Goal: Obtain resource: Obtain resource

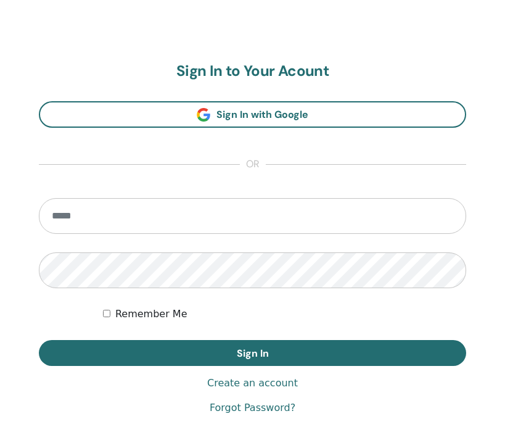
scroll to position [650, 0]
type input "**********"
click at [252, 352] on button "Sign In" at bounding box center [253, 353] width 428 height 26
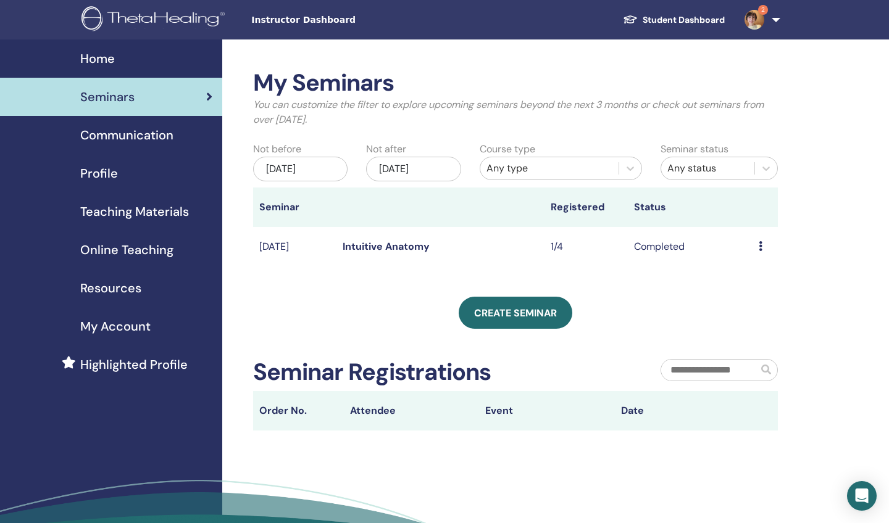
click at [104, 55] on span "Home" at bounding box center [97, 58] width 35 height 19
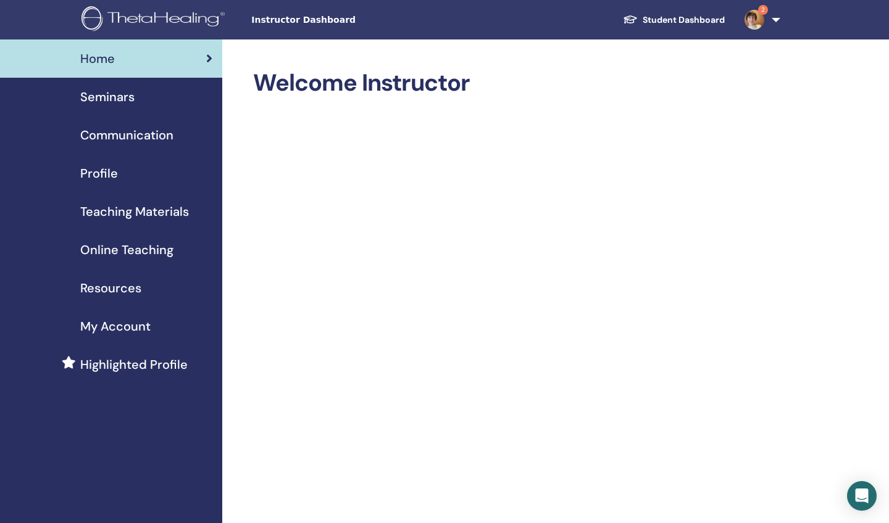
click at [135, 252] on span "Online Teaching" at bounding box center [126, 250] width 93 height 19
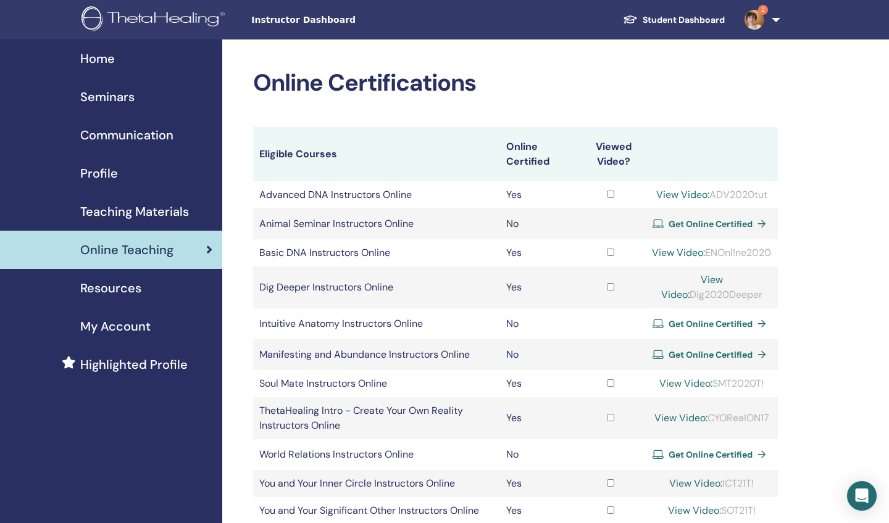
click at [152, 207] on span "Teaching Materials" at bounding box center [134, 211] width 109 height 19
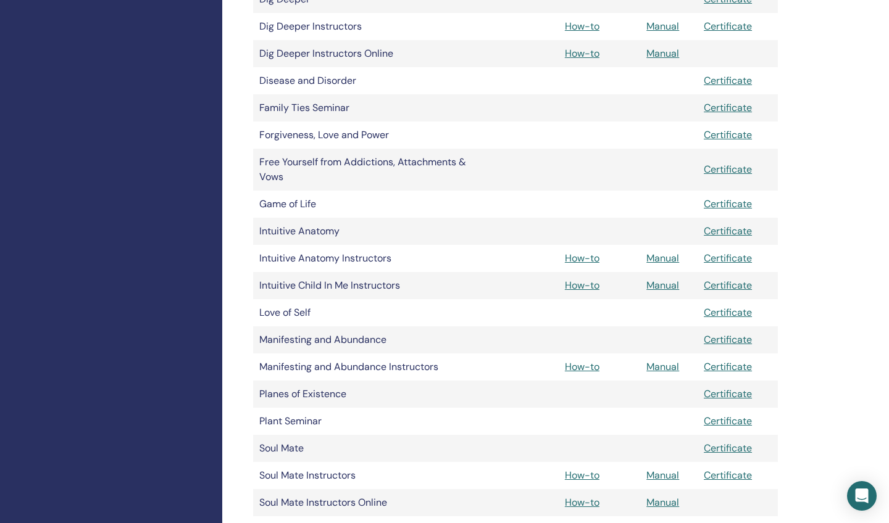
scroll to position [621, 0]
click at [662, 259] on link "Manual" at bounding box center [662, 257] width 33 height 13
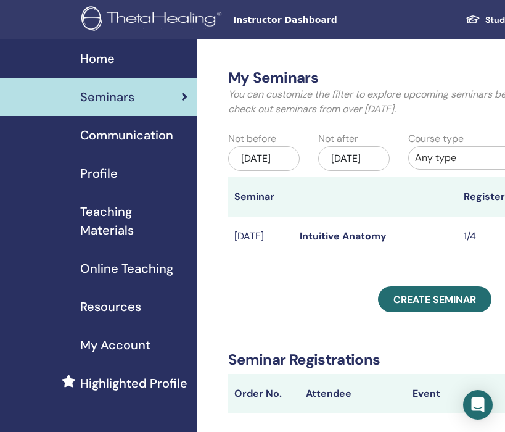
click at [110, 221] on span "Teaching Materials" at bounding box center [133, 220] width 107 height 37
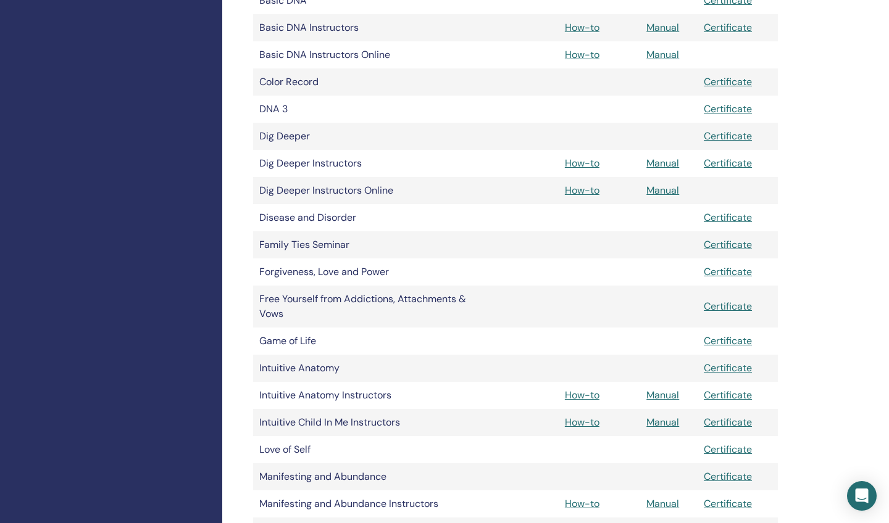
scroll to position [484, 0]
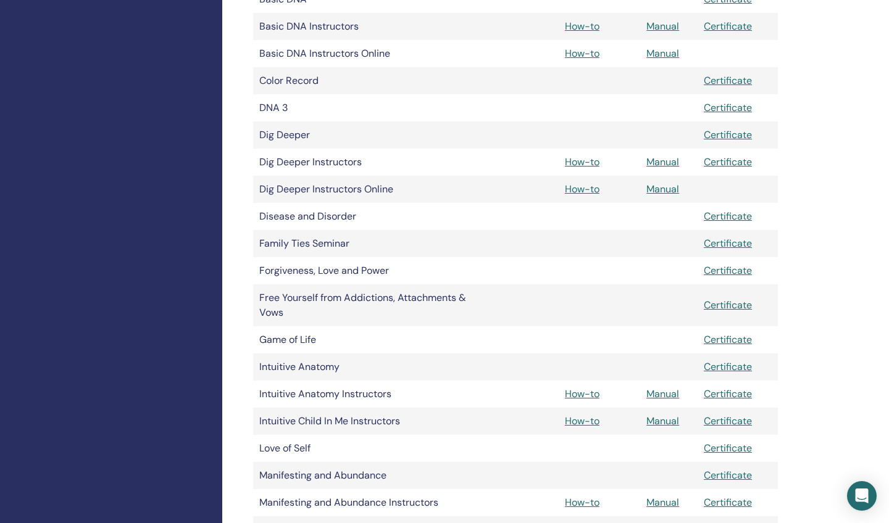
click at [505, 392] on link "Manual" at bounding box center [662, 394] width 33 height 13
